Goal: Communication & Community: Answer question/provide support

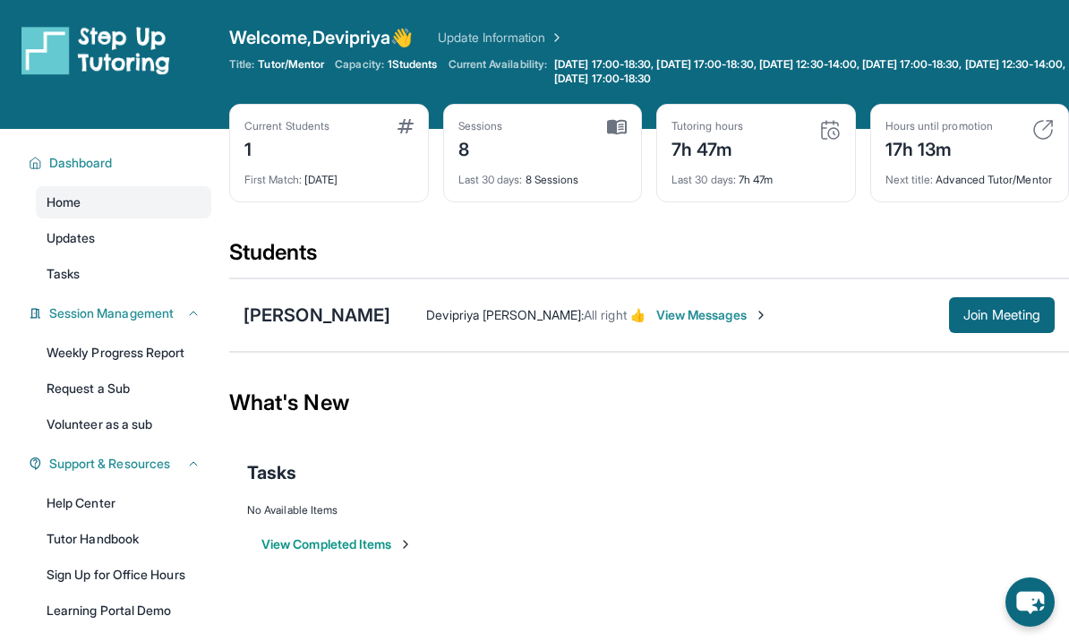
click at [988, 321] on span "Join Meeting" at bounding box center [1002, 315] width 77 height 11
click at [1042, 124] on img at bounding box center [1043, 129] width 21 height 21
click at [1043, 132] on img at bounding box center [1043, 129] width 21 height 21
click at [1040, 132] on img at bounding box center [1043, 129] width 21 height 21
click at [1043, 134] on img at bounding box center [1043, 129] width 21 height 21
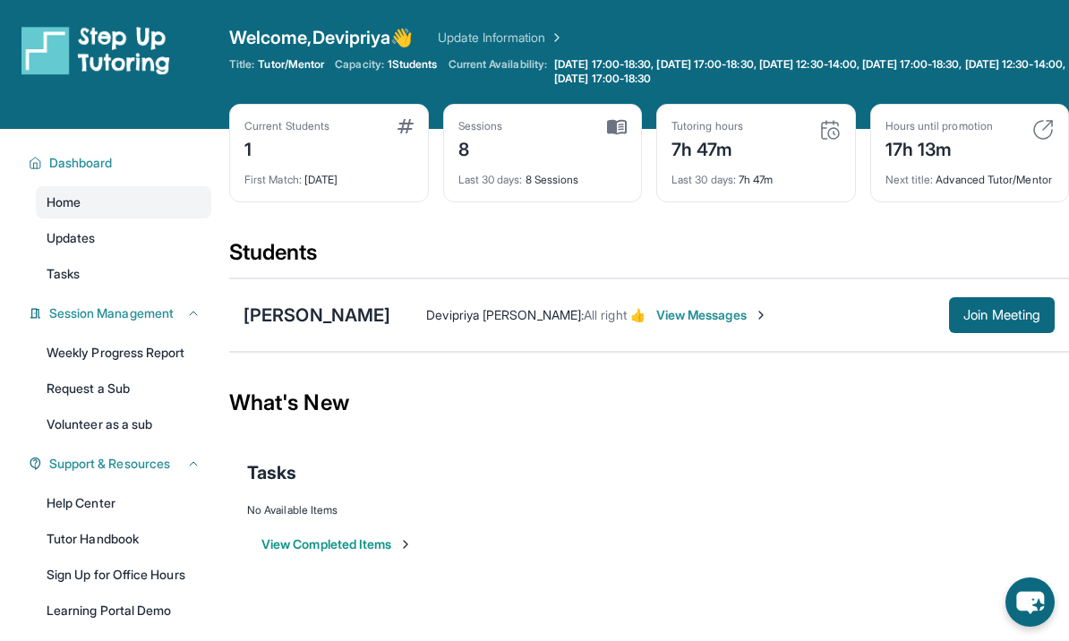
click at [984, 321] on span "Join Meeting" at bounding box center [1002, 315] width 77 height 11
click at [999, 320] on button "Join Meeting" at bounding box center [1002, 315] width 106 height 36
click at [710, 324] on span "View Messages" at bounding box center [712, 315] width 112 height 18
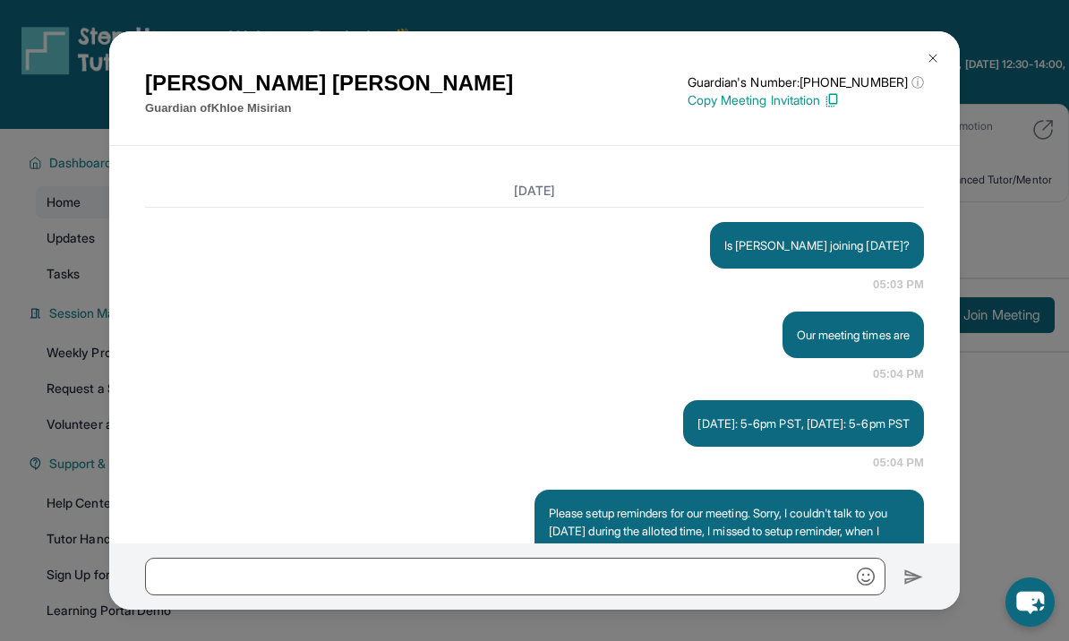
scroll to position [14427, 0]
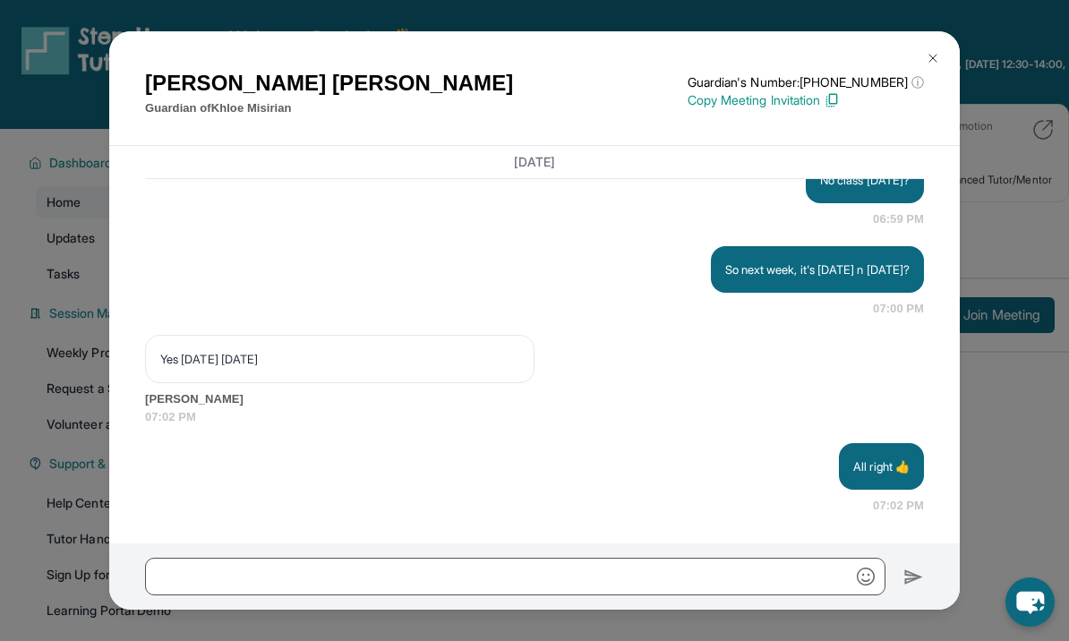
click at [1011, 442] on div "[PERSON_NAME] Guardian of [PERSON_NAME] Guardian's Number: [PHONE_NUMBER] ⓘ Thi…" at bounding box center [534, 320] width 1069 height 641
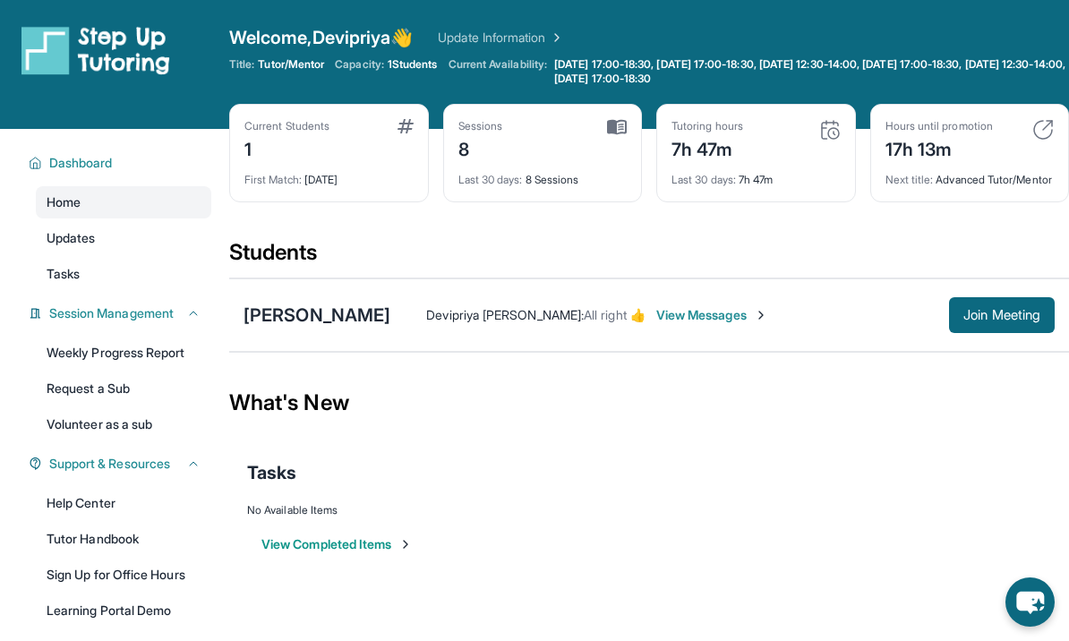
click at [1017, 321] on span "Join Meeting" at bounding box center [1002, 315] width 77 height 11
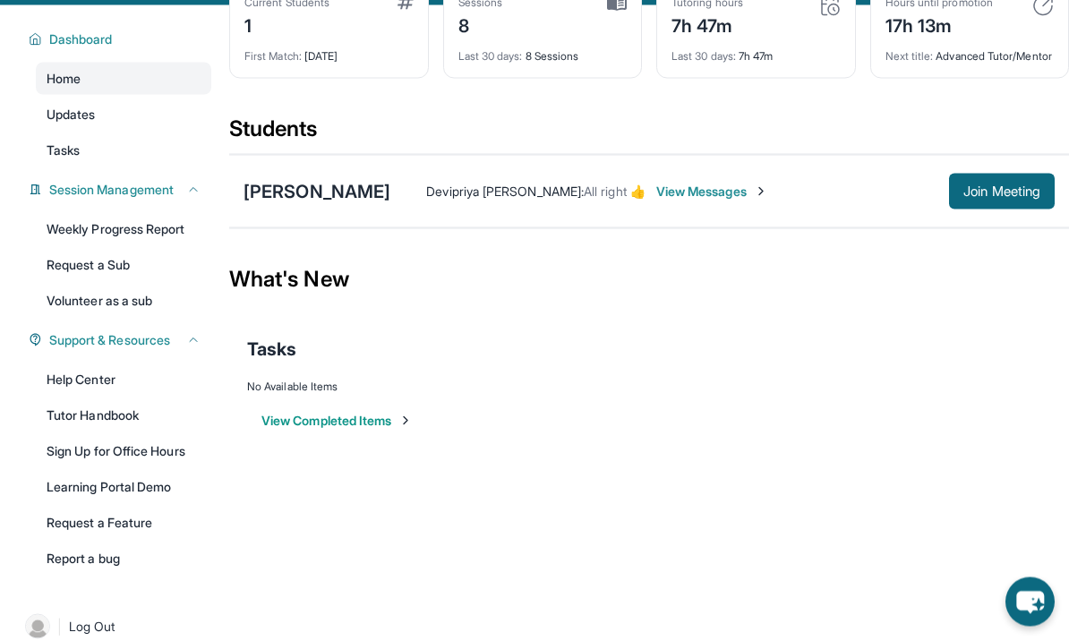
scroll to position [129, 0]
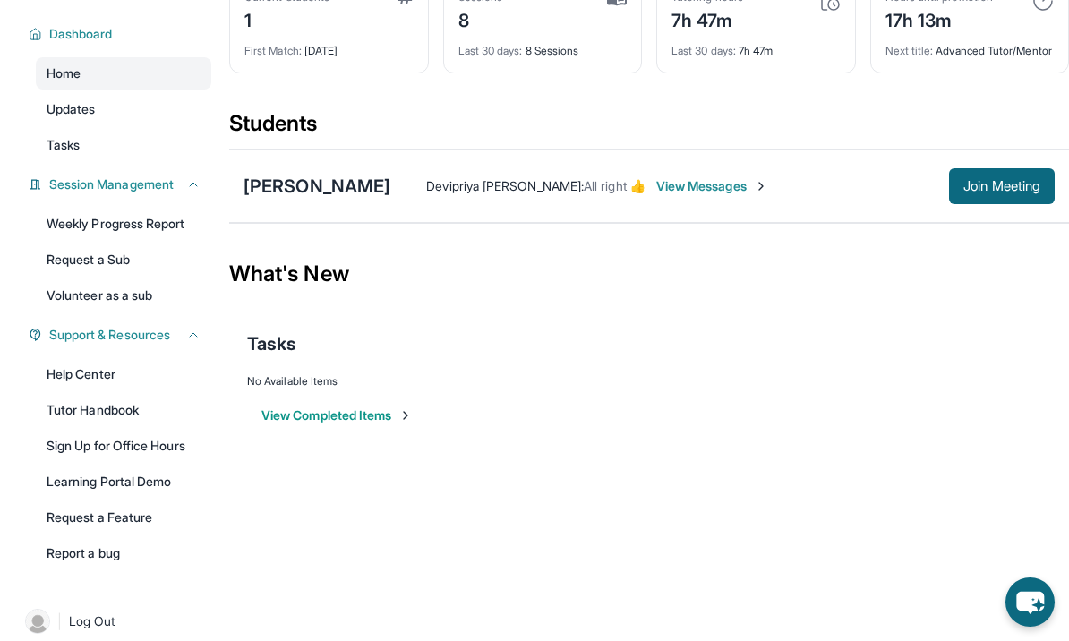
click at [371, 425] on button "View Completed Items" at bounding box center [337, 416] width 151 height 18
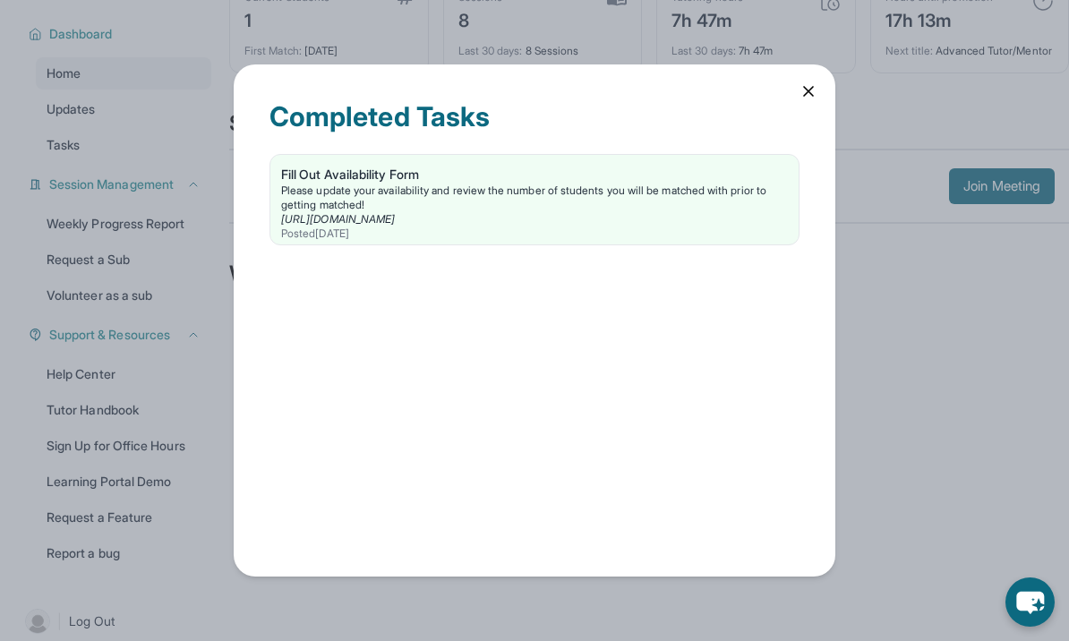
click at [965, 359] on div "Completed Tasks Fill Out Availability Form Please update your availability and …" at bounding box center [534, 320] width 1069 height 641
click at [562, 640] on div "Completed Tasks Fill Out Availability Form Please update your availability and …" at bounding box center [534, 320] width 1069 height 641
click at [809, 100] on icon at bounding box center [809, 91] width 18 height 18
